Goal: Task Accomplishment & Management: Manage account settings

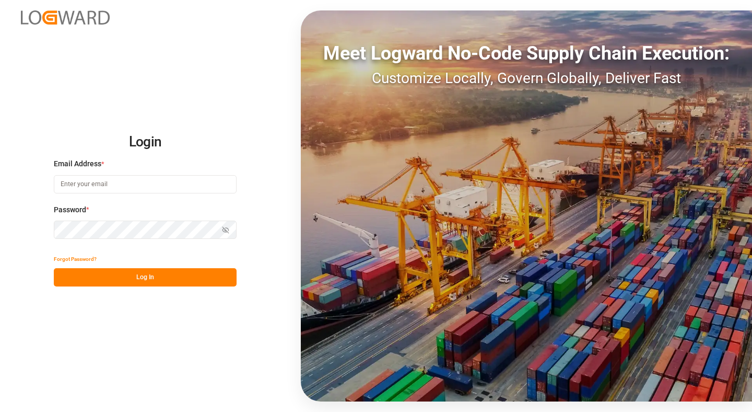
type input "[PERSON_NAME][EMAIL_ADDRESS][DOMAIN_NAME]"
click at [177, 275] on button "Log In" at bounding box center [145, 277] width 183 height 18
click at [231, 232] on button "Show password" at bounding box center [226, 229] width 22 height 18
